Goal: Information Seeking & Learning: Find specific page/section

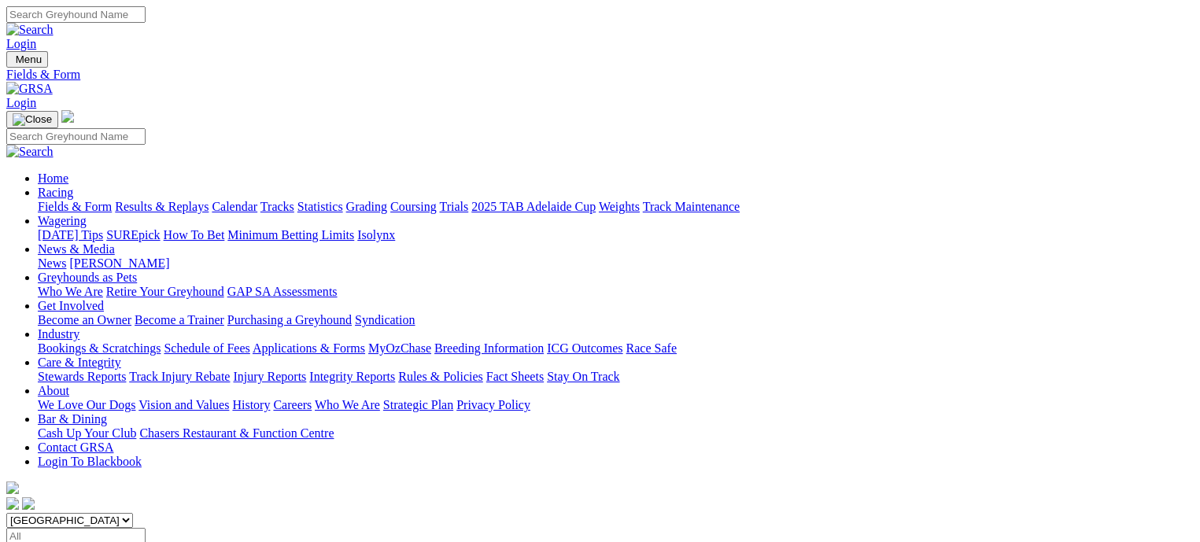
click at [437, 200] on link "Coursing" at bounding box center [413, 206] width 46 height 13
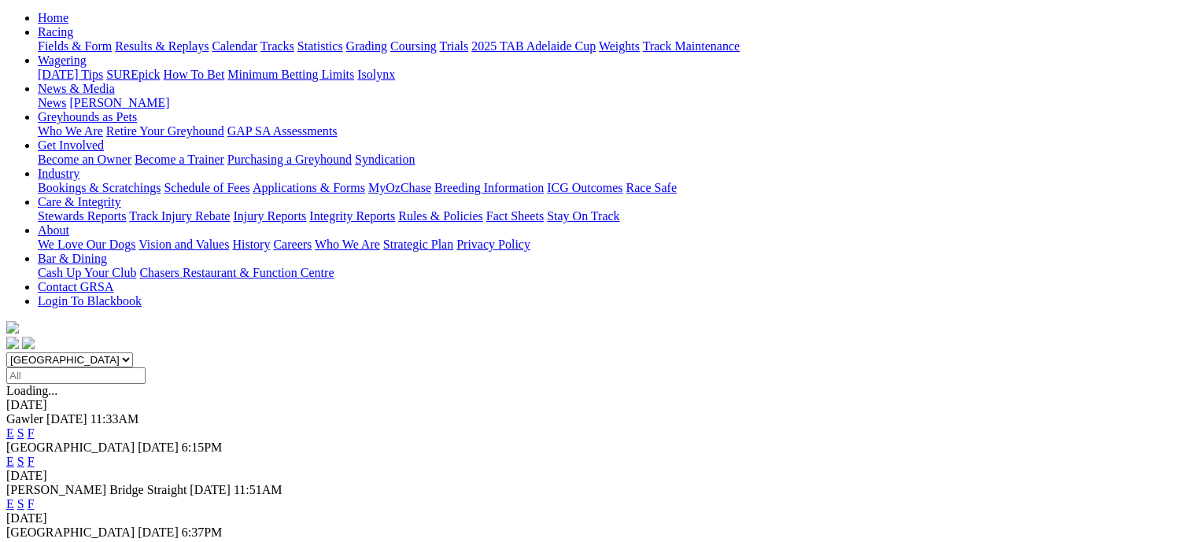
scroll to position [157, 0]
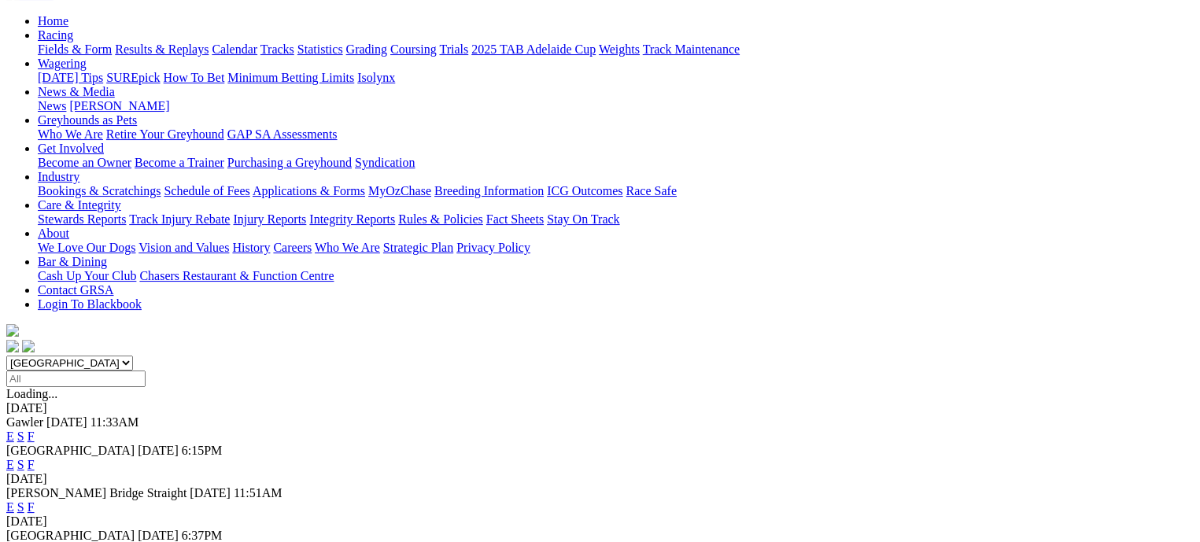
click at [35, 458] on link "F" at bounding box center [31, 464] width 7 height 13
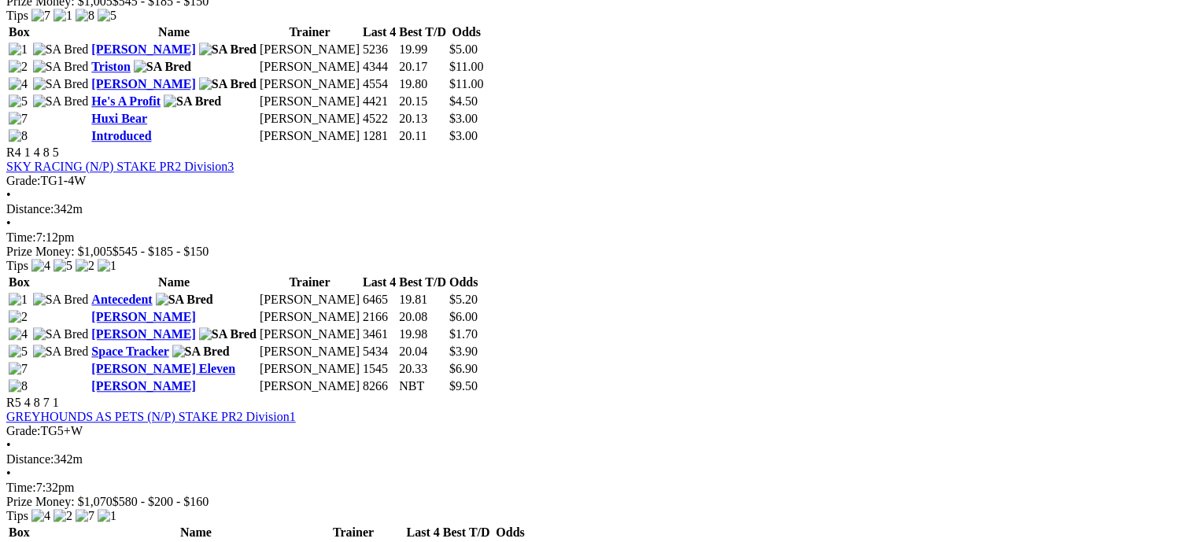
scroll to position [1416, 0]
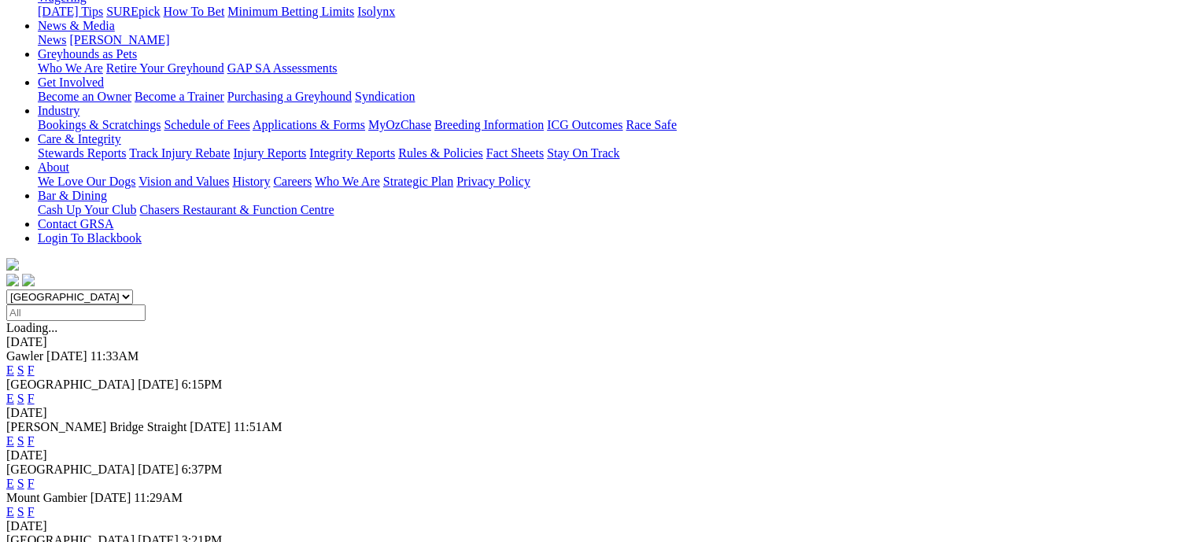
scroll to position [236, 0]
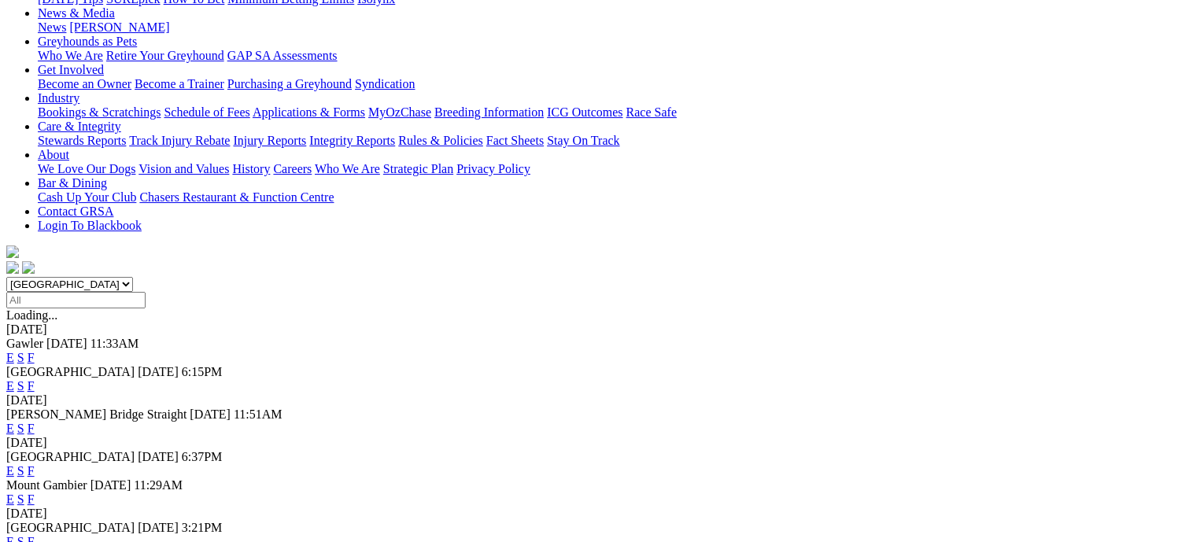
click at [35, 422] on link "F" at bounding box center [31, 428] width 7 height 13
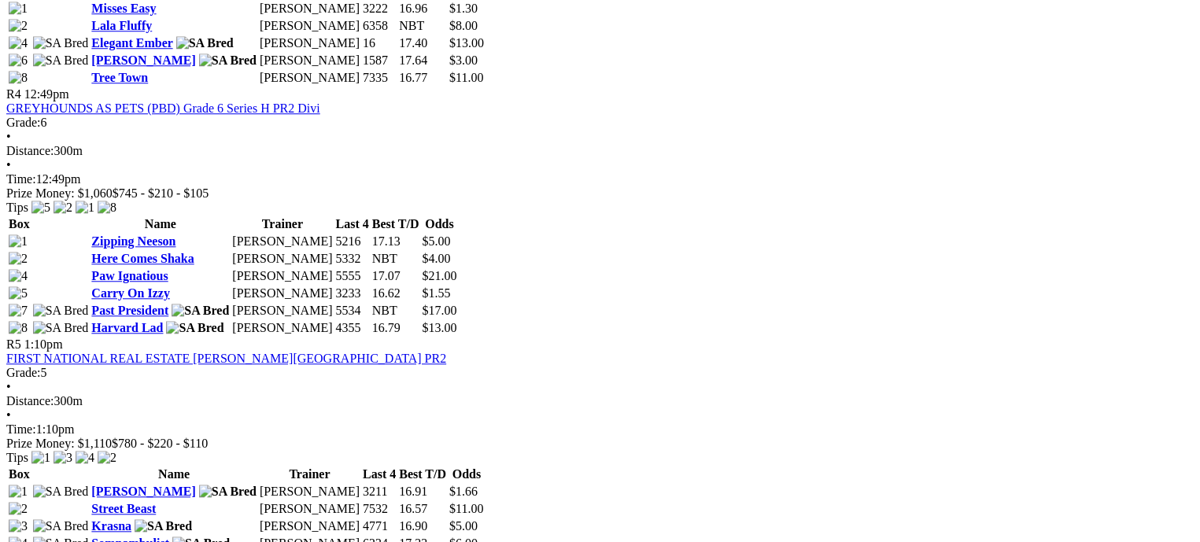
scroll to position [1416, 0]
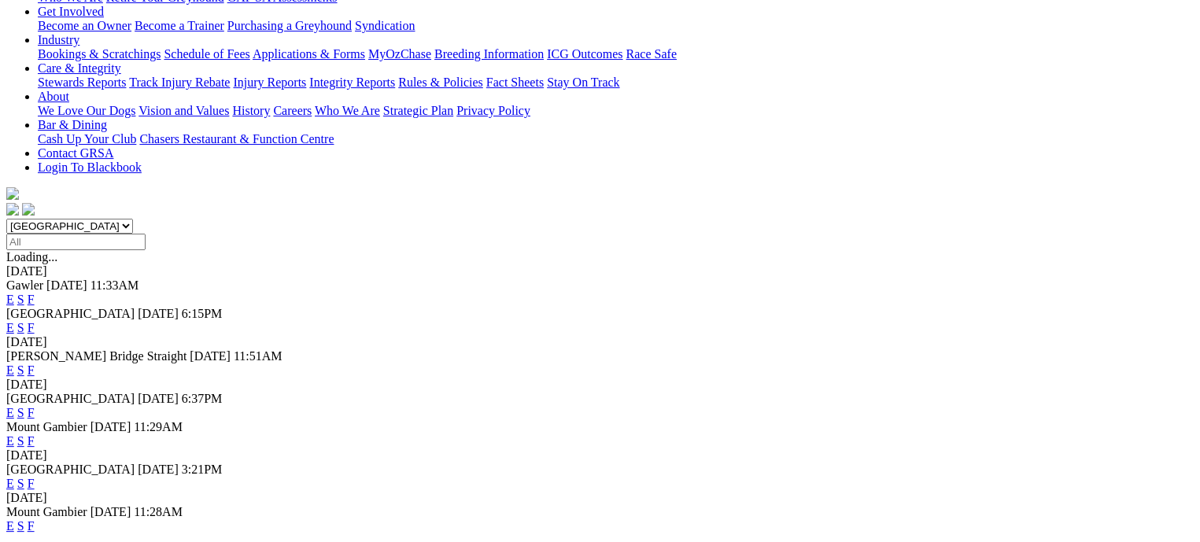
scroll to position [393, 0]
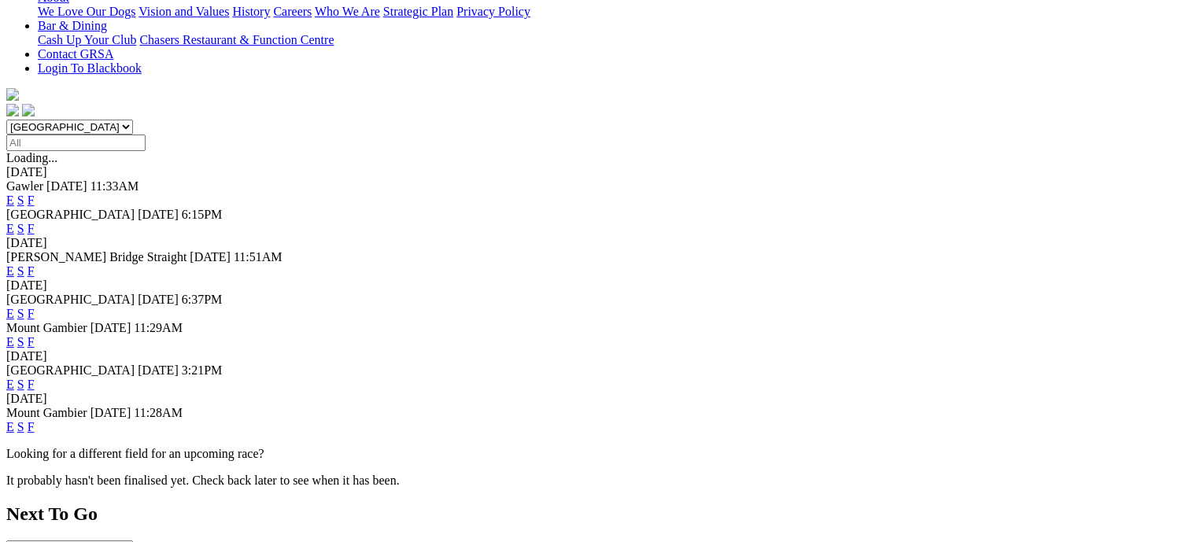
click at [35, 378] on link "F" at bounding box center [31, 384] width 7 height 13
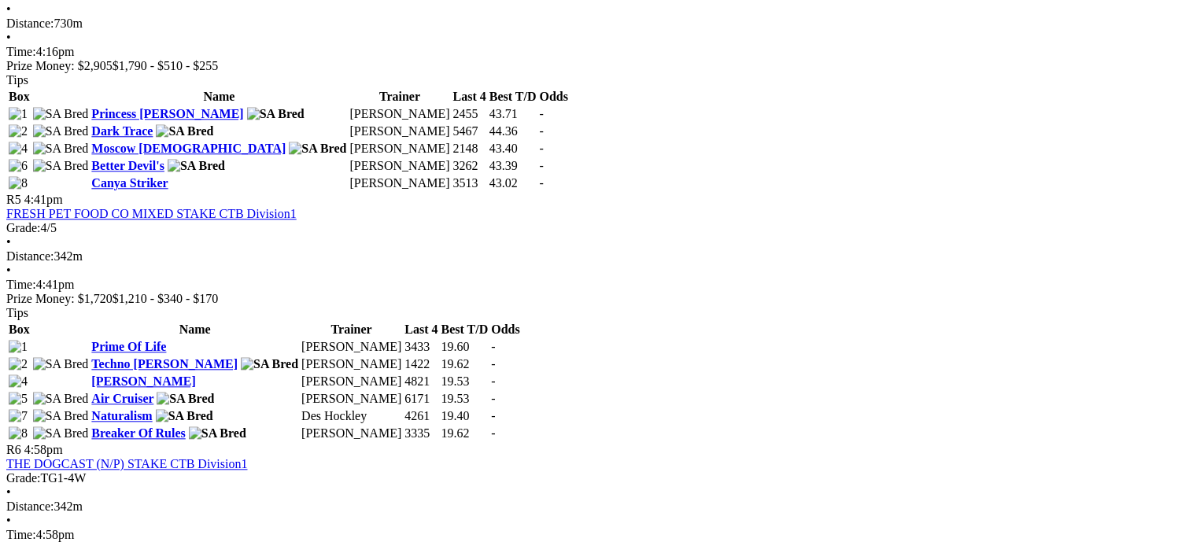
scroll to position [1731, 0]
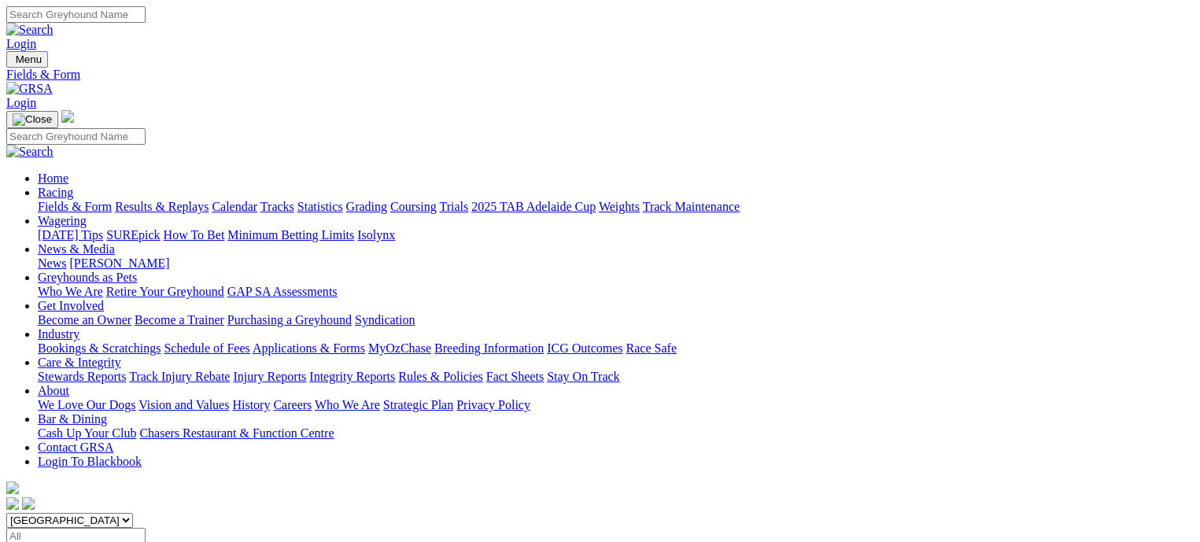
click at [133, 513] on select "South Australia New South Wales Northern Territory Queensland Tasmania Victoria…" at bounding box center [69, 520] width 127 height 15
select select "WA"
click at [107, 513] on select "South Australia New South Wales Northern Territory Queensland Tasmania Victoria…" at bounding box center [69, 520] width 127 height 15
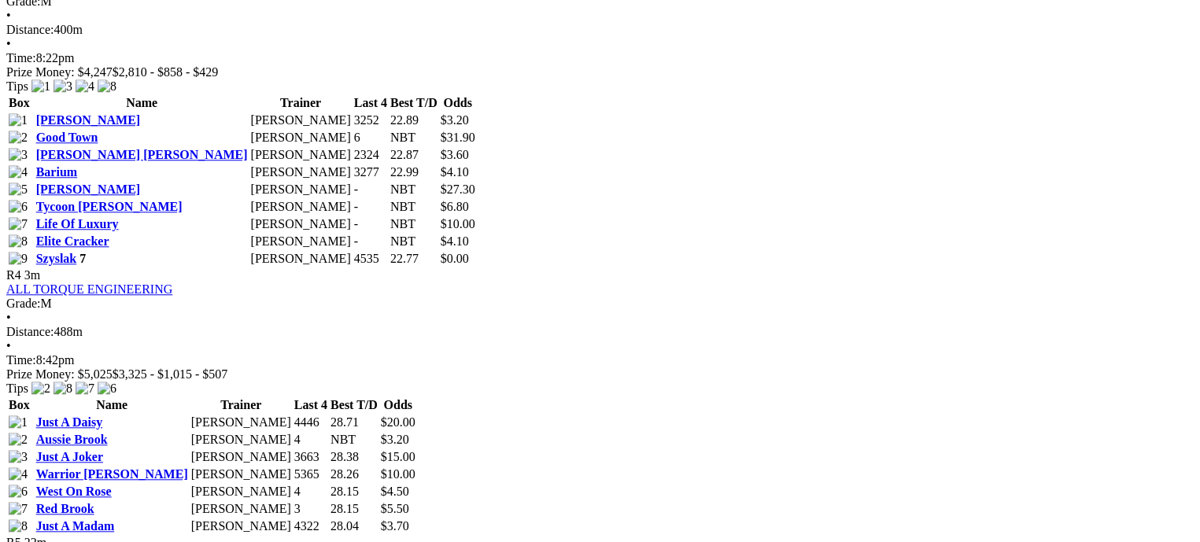
scroll to position [1416, 0]
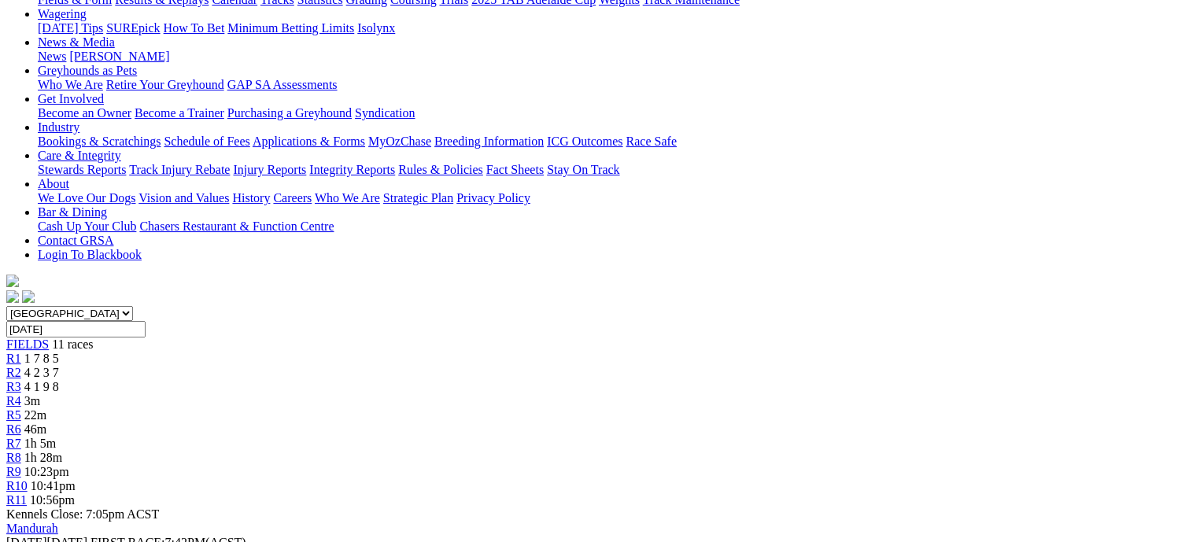
scroll to position [236, 0]
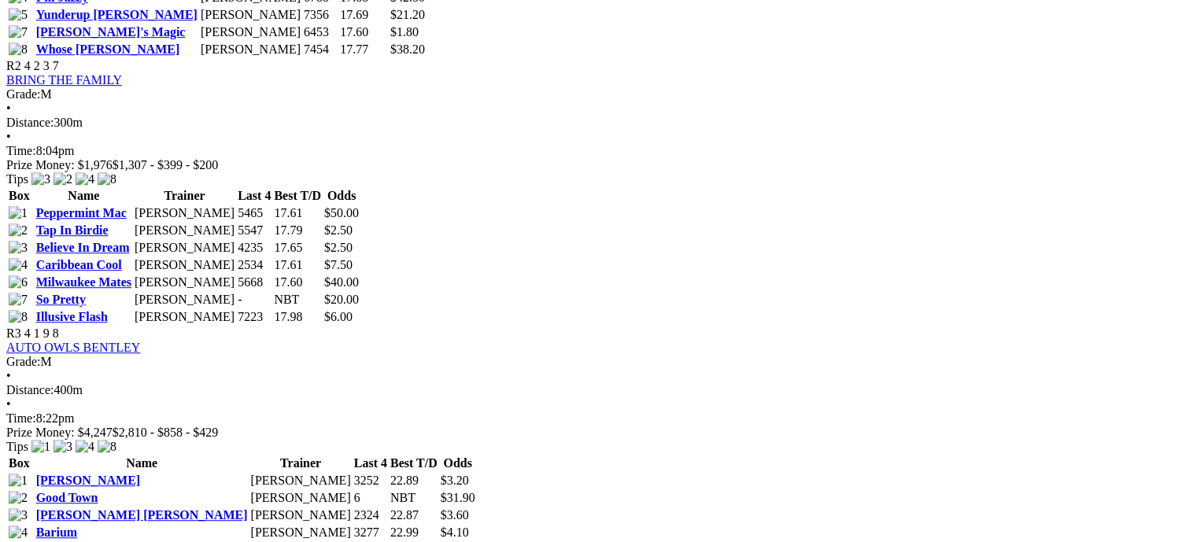
scroll to position [1102, 0]
